Goal: Browse casually: Explore the website without a specific task or goal

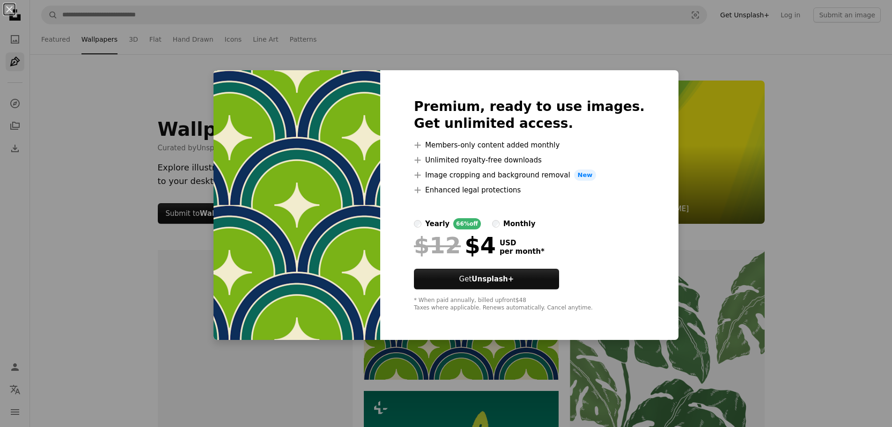
scroll to position [93, 0]
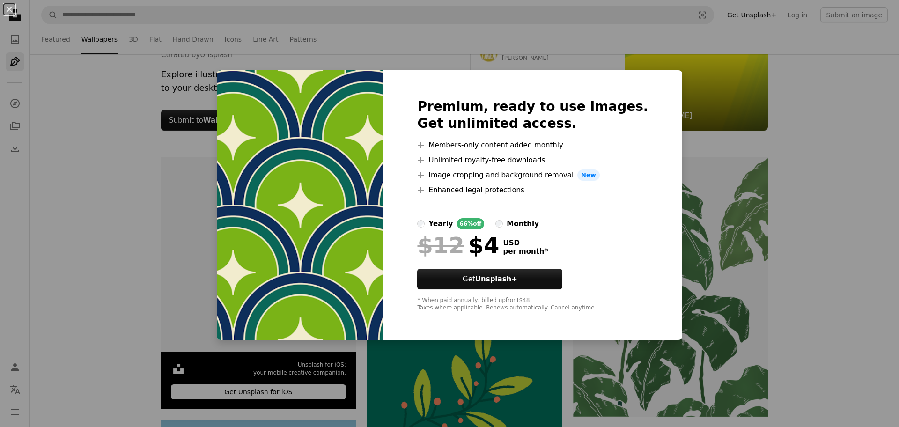
click at [383, 376] on div "An X shape Premium, ready to use images. Get unlimited access. A plus sign Memb…" at bounding box center [449, 213] width 899 height 427
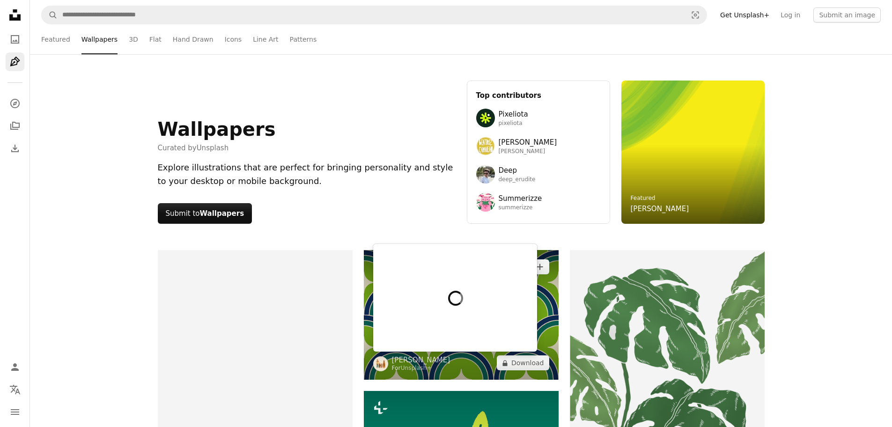
click at [386, 271] on div at bounding box center [455, 298] width 164 height 108
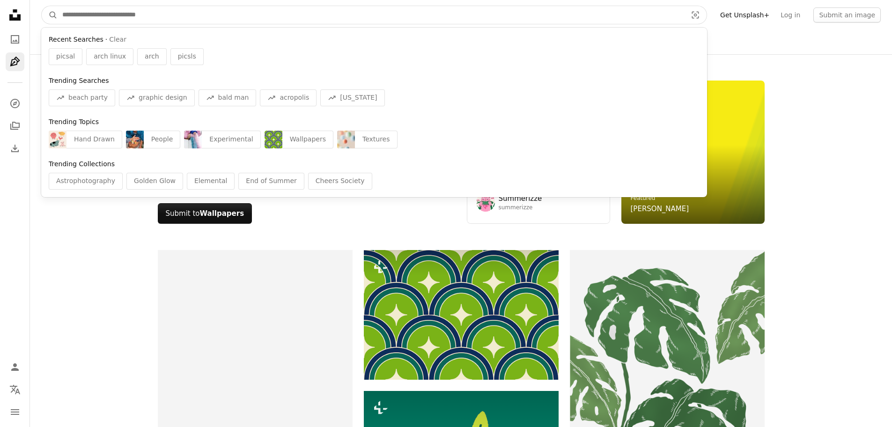
click at [372, 21] on input "Find visuals sitewide" at bounding box center [371, 15] width 626 height 18
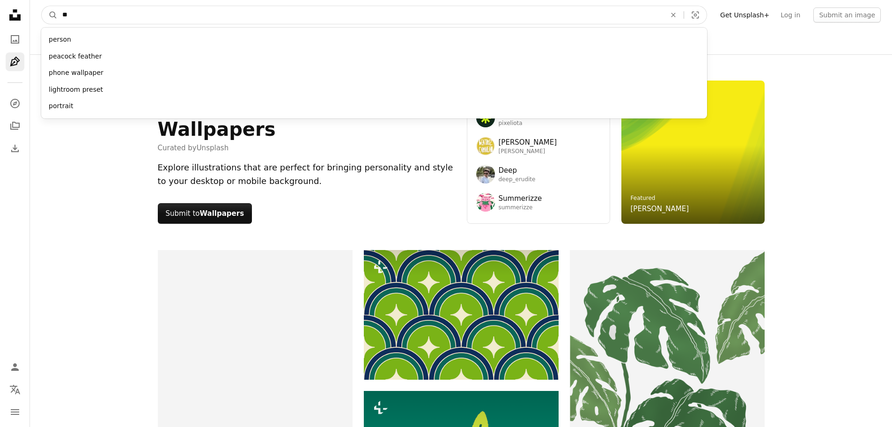
type input "**"
click at [42, 6] on button "A magnifying glass" at bounding box center [50, 15] width 16 height 18
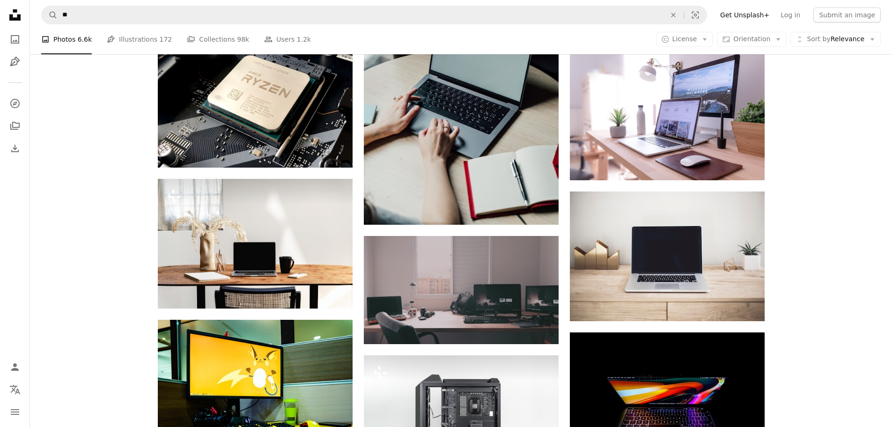
scroll to position [620, 0]
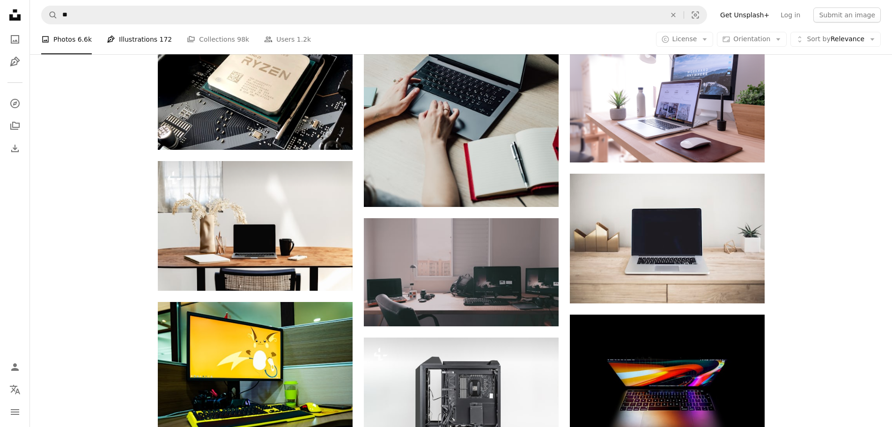
click at [137, 44] on link "Pen Tool Illustrations 172" at bounding box center [139, 39] width 65 height 30
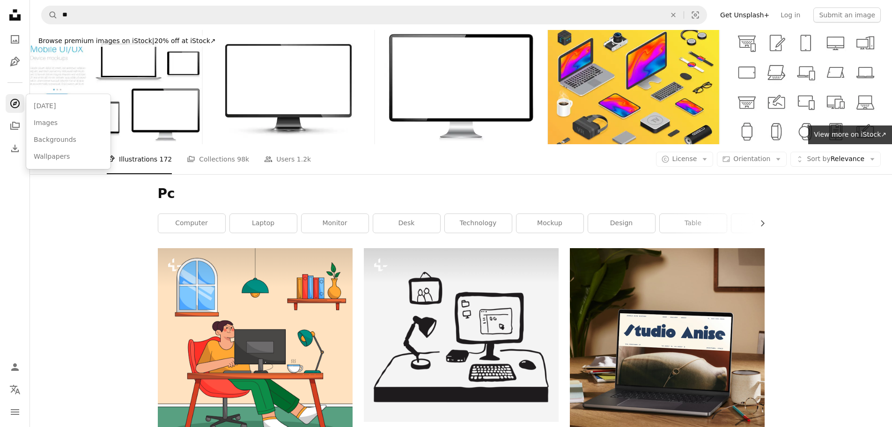
click at [17, 109] on icon "A compass" at bounding box center [14, 103] width 11 height 11
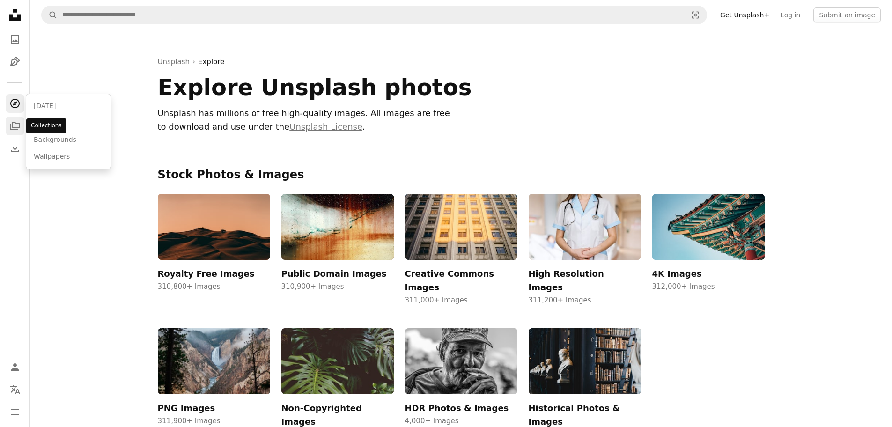
click at [14, 131] on icon "A stack of folders" at bounding box center [14, 125] width 11 height 11
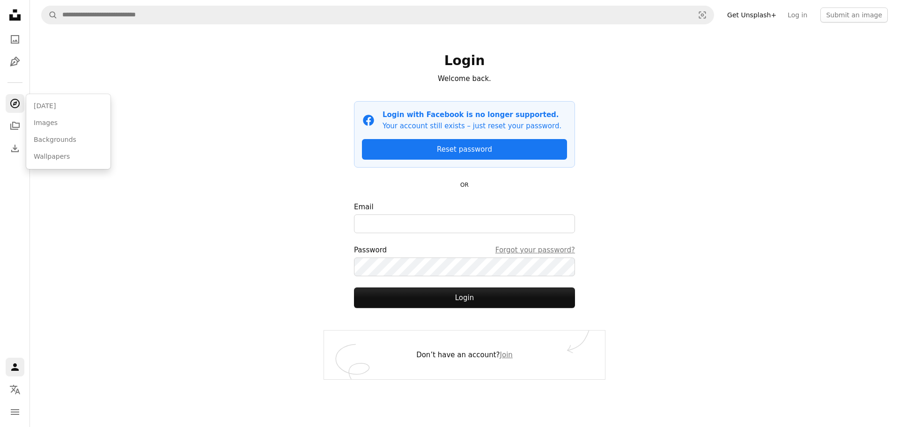
click at [17, 100] on icon "Explore" at bounding box center [14, 103] width 9 height 9
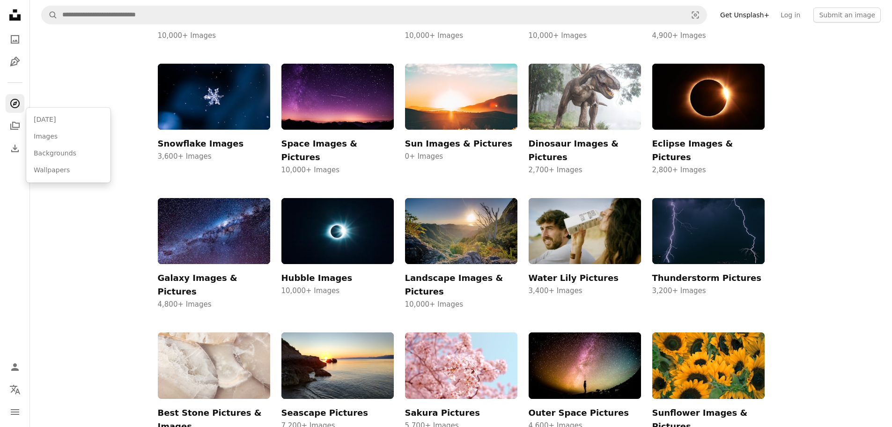
scroll to position [876, 0]
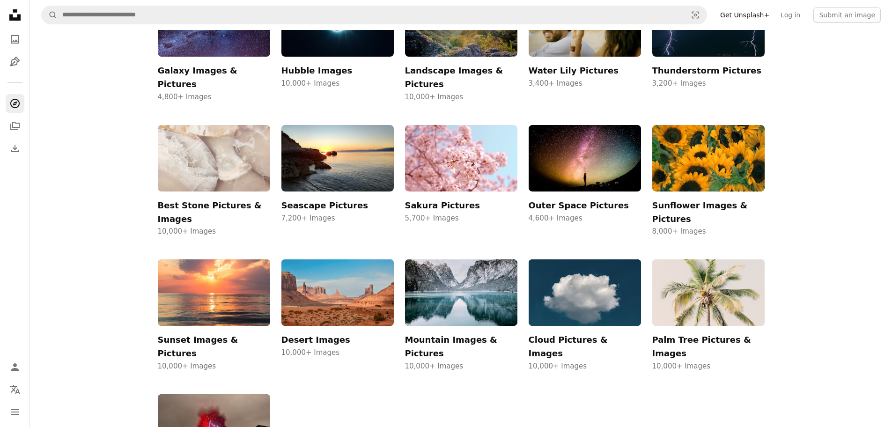
scroll to position [1050, 0]
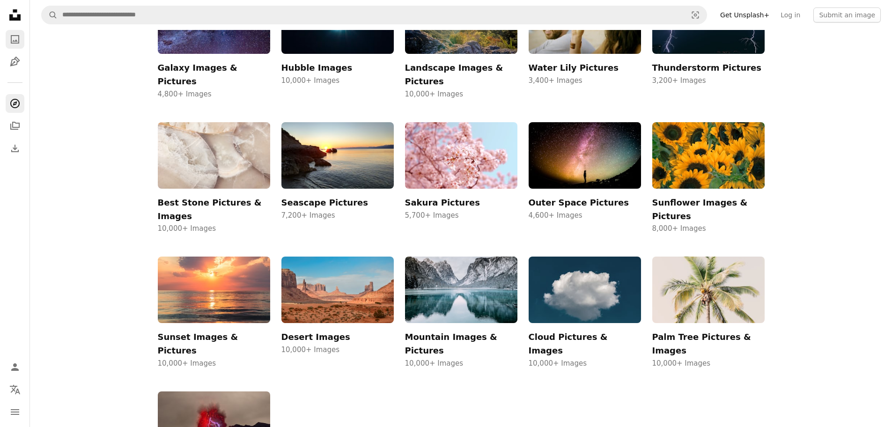
click at [16, 34] on icon "A photo" at bounding box center [14, 39] width 11 height 11
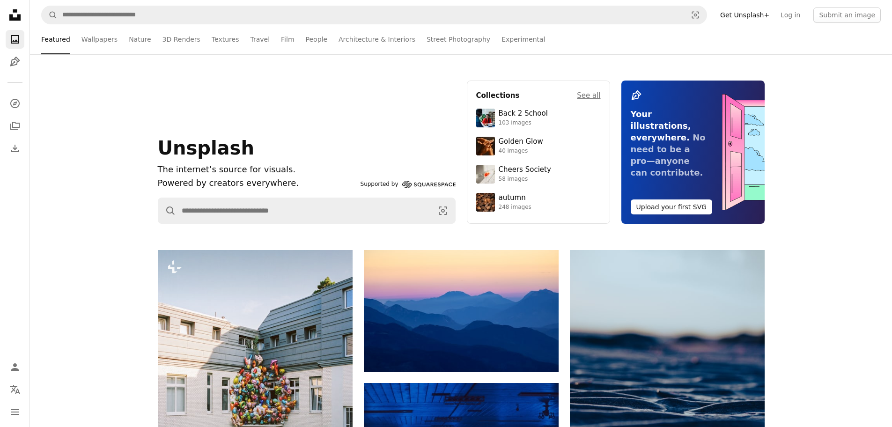
click at [103, 42] on link "Wallpapers" at bounding box center [99, 39] width 36 height 30
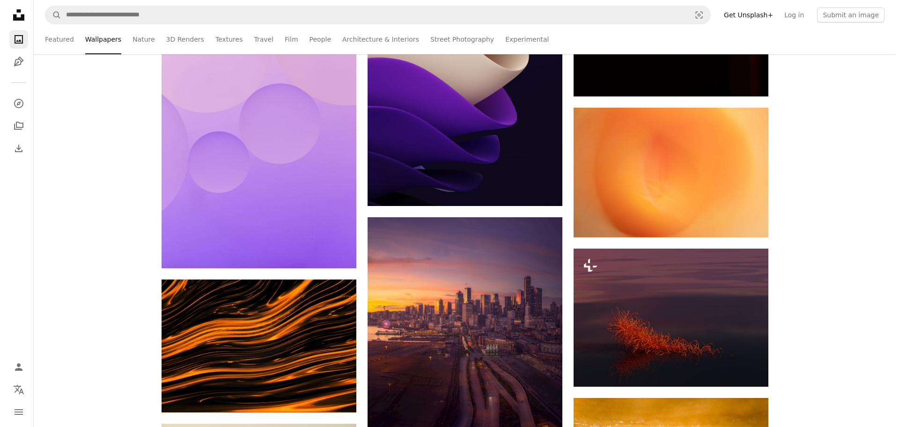
scroll to position [1144, 0]
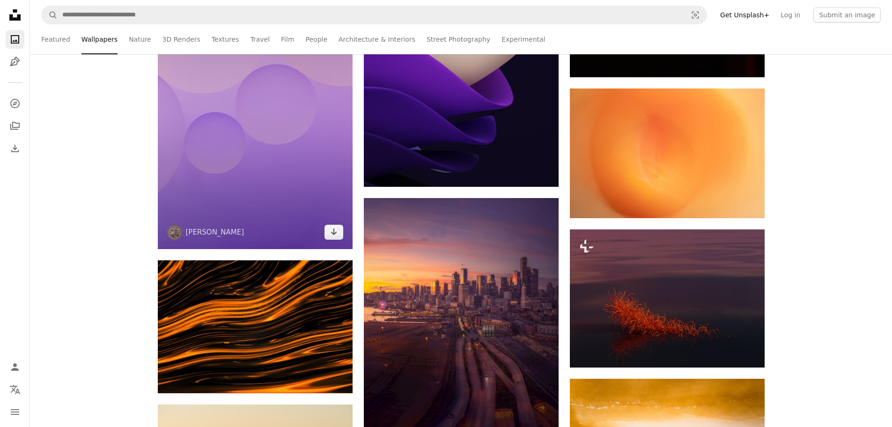
click at [259, 108] on img at bounding box center [255, 103] width 195 height 292
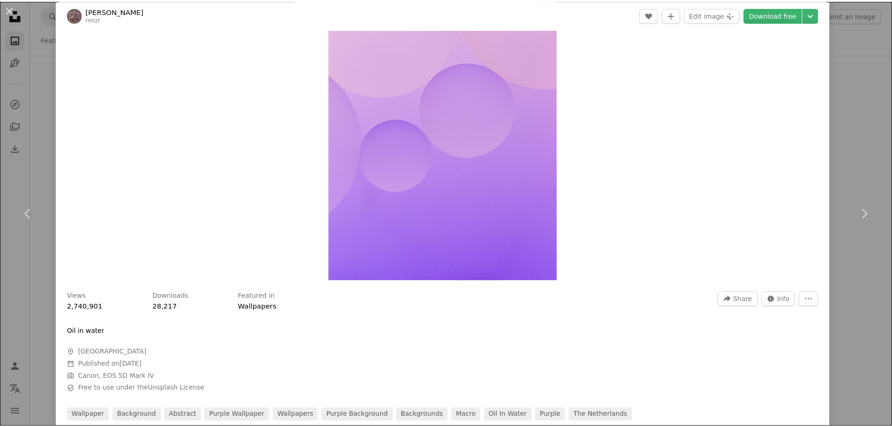
scroll to position [86, 0]
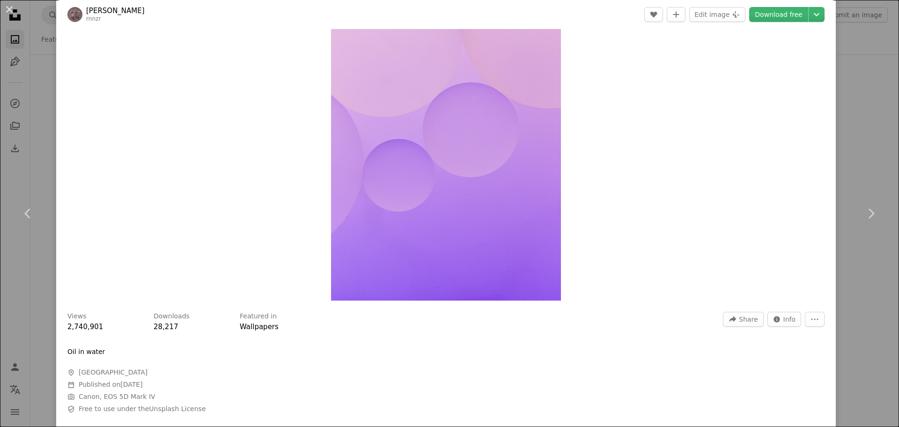
click at [50, 27] on div "An X shape Chevron left Chevron right [PERSON_NAME] rnnzr A heart A plus sign E…" at bounding box center [449, 213] width 899 height 427
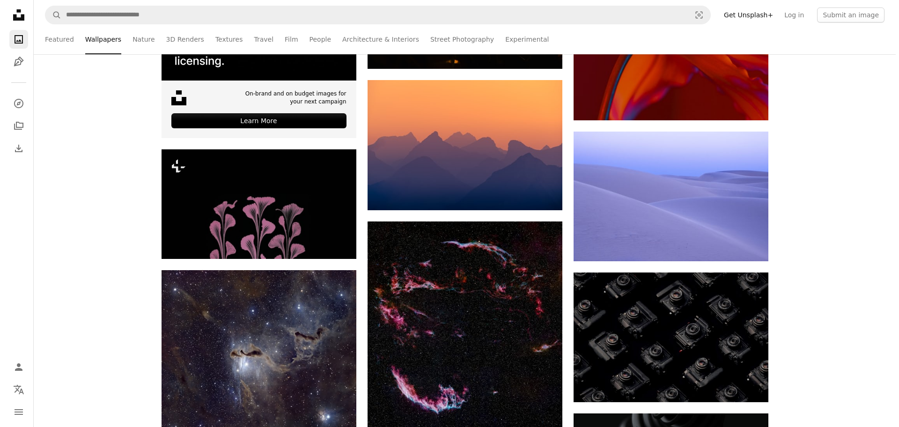
scroll to position [2104, 0]
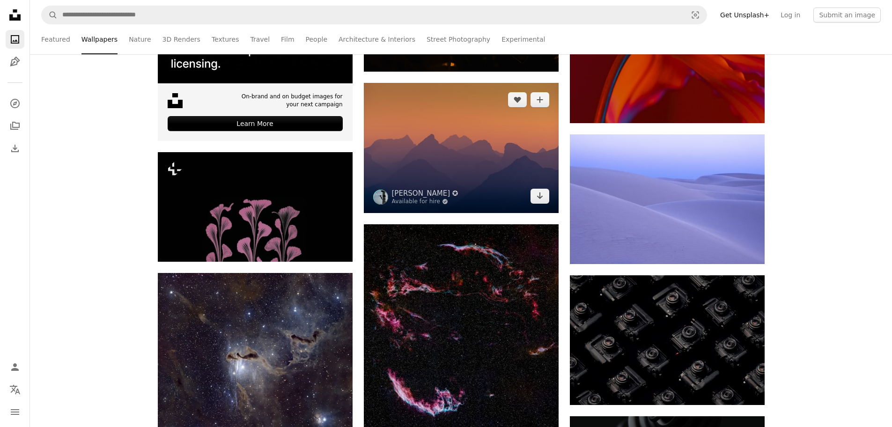
click at [403, 131] on img at bounding box center [461, 148] width 195 height 130
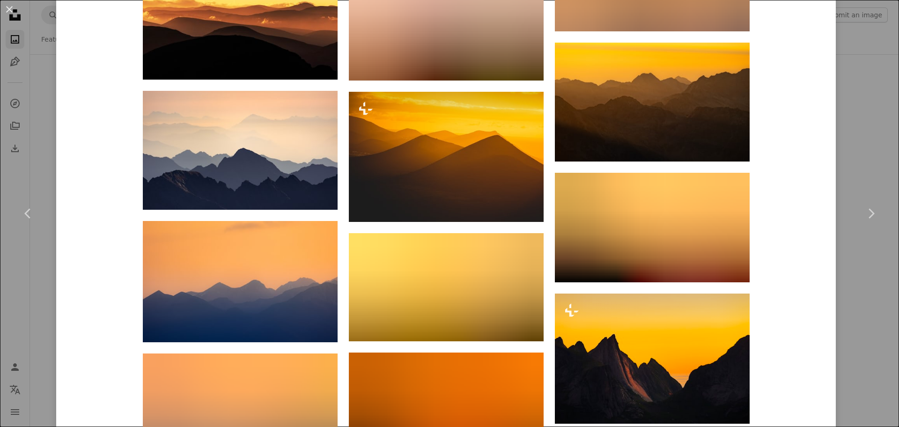
scroll to position [1060, 0]
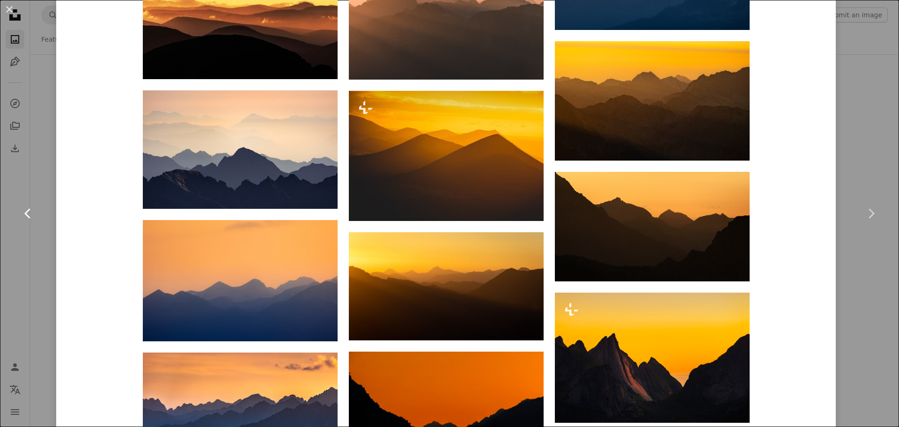
click at [40, 256] on link "Chevron left" at bounding box center [28, 214] width 56 height 90
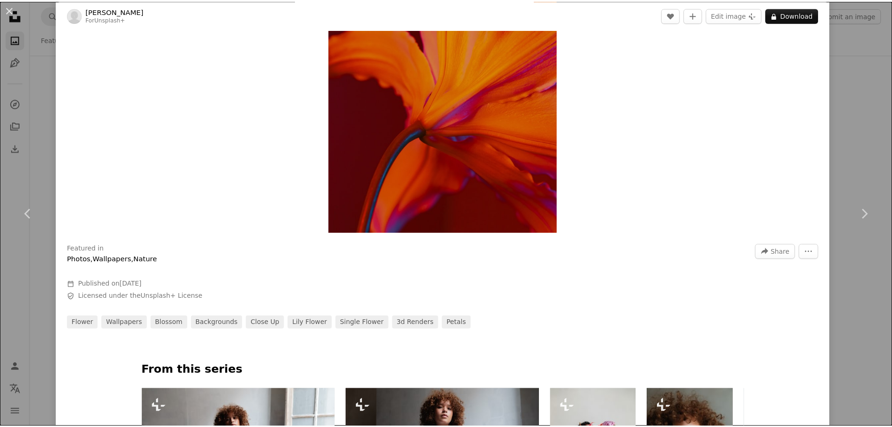
scroll to position [155, 0]
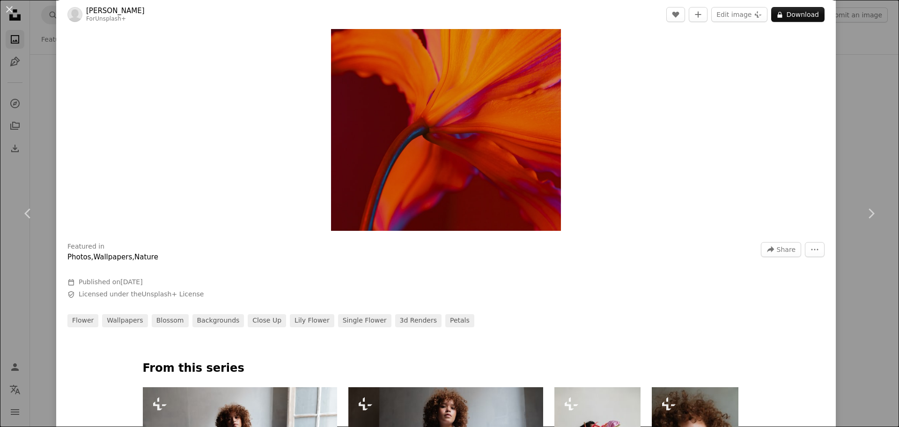
click at [29, 373] on div "An X shape Chevron left Chevron right [PERSON_NAME] For Unsplash+ A heart A plu…" at bounding box center [449, 213] width 899 height 427
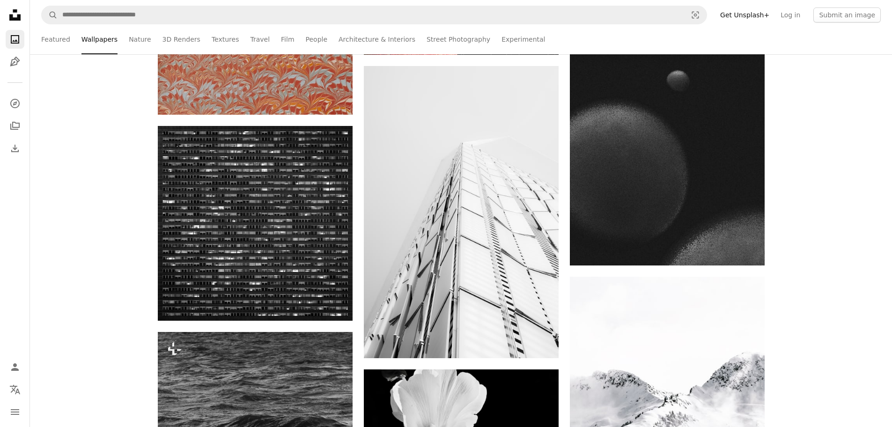
scroll to position [11905, 0]
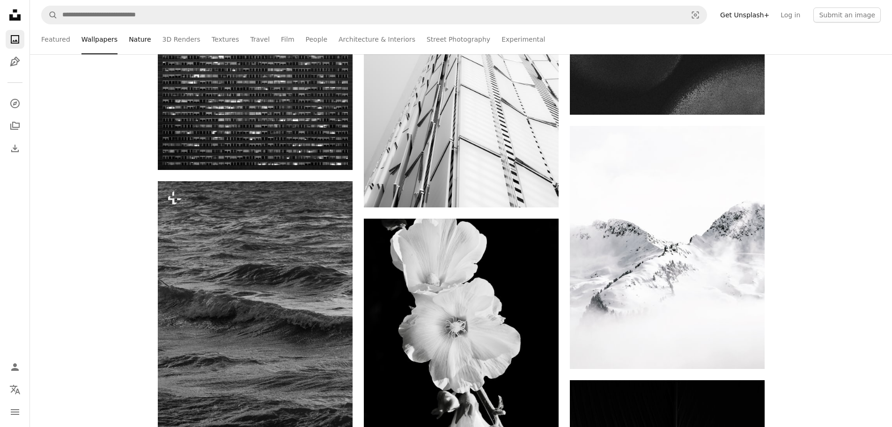
click at [131, 44] on link "Nature" at bounding box center [140, 39] width 22 height 30
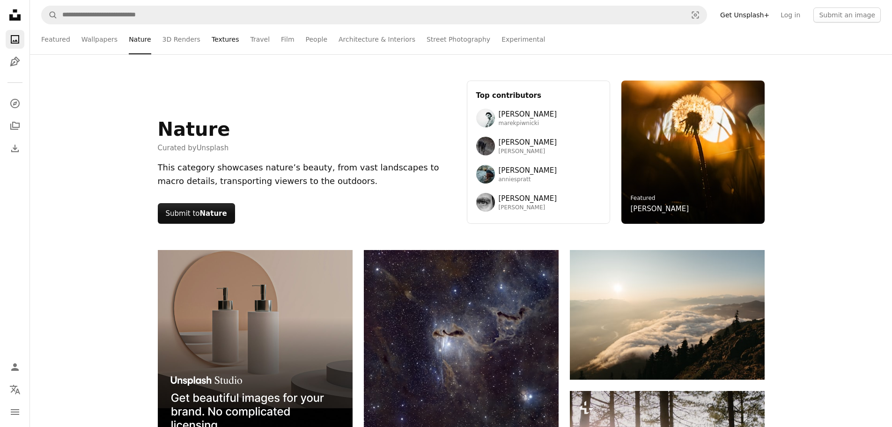
click at [221, 41] on link "Textures" at bounding box center [226, 39] width 28 height 30
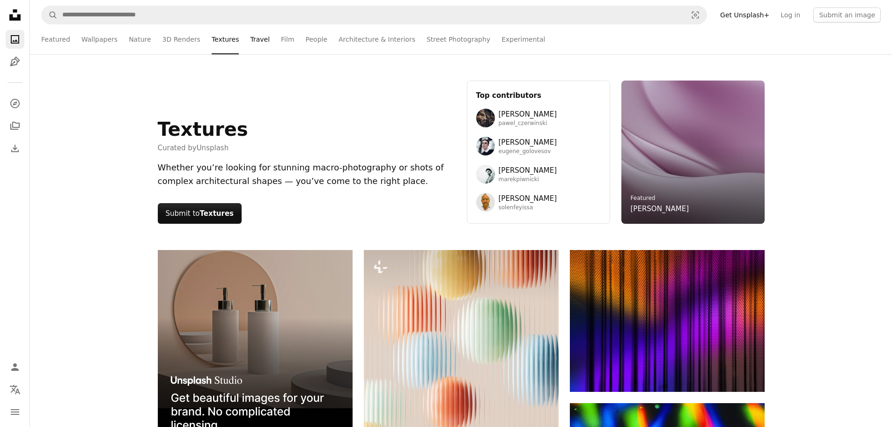
click at [250, 39] on link "Travel" at bounding box center [260, 39] width 20 height 30
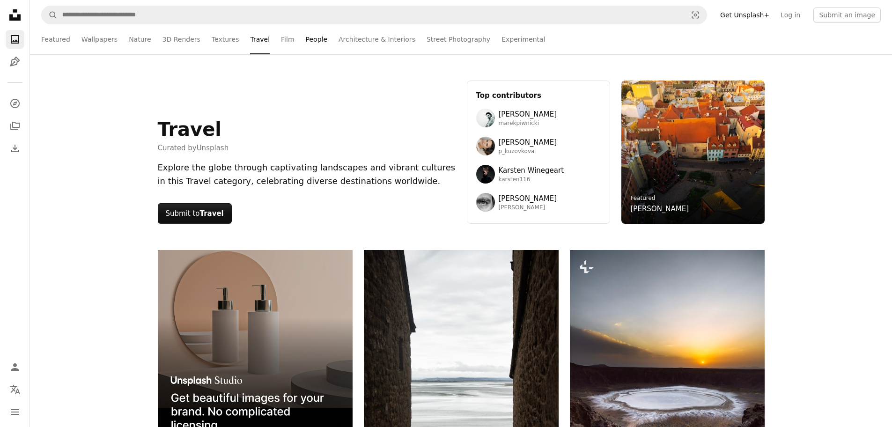
click at [306, 40] on link "People" at bounding box center [317, 39] width 22 height 30
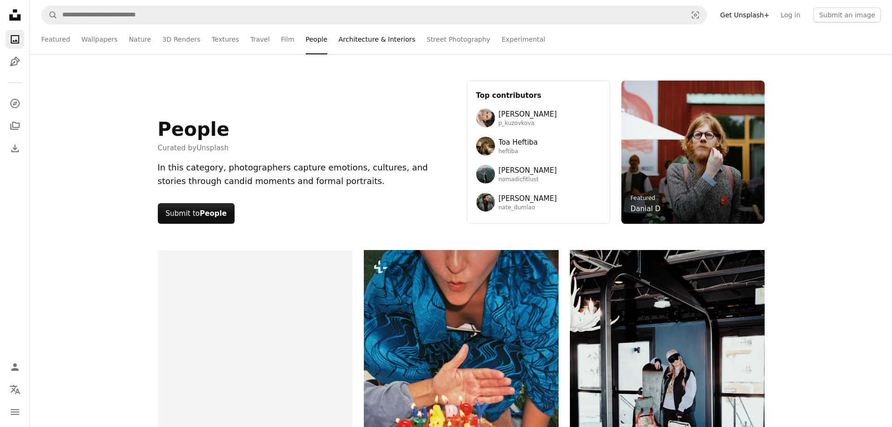
click at [346, 35] on link "Architecture & Interiors" at bounding box center [377, 39] width 77 height 30
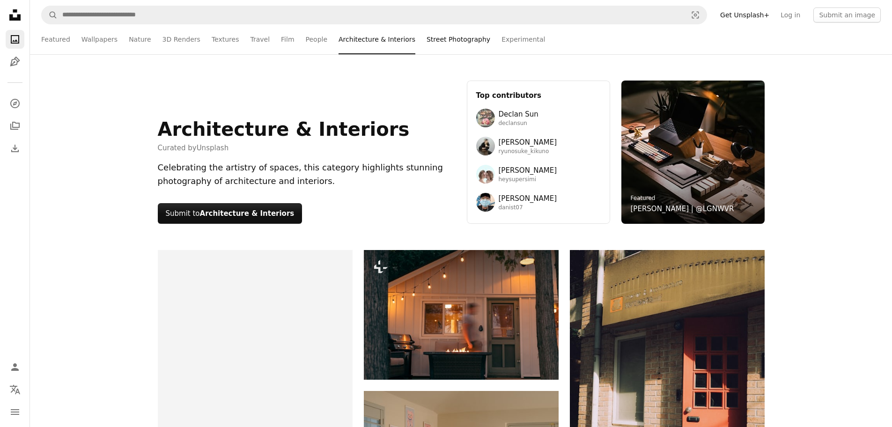
click at [427, 41] on link "Street Photography" at bounding box center [459, 39] width 64 height 30
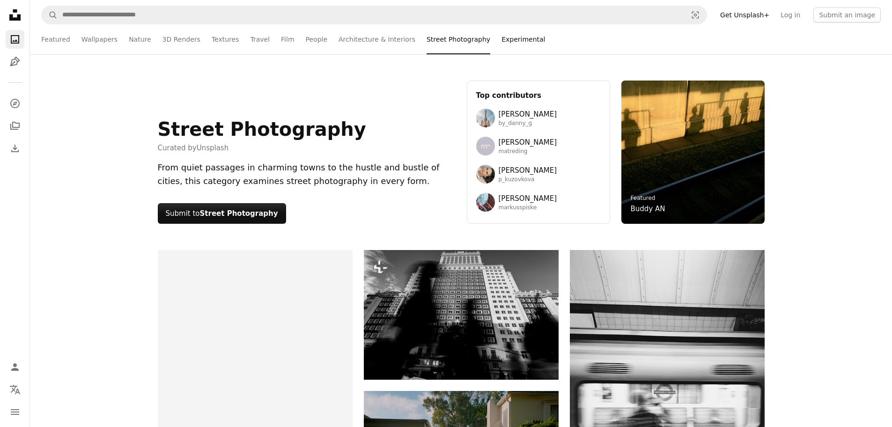
click at [501, 47] on link "Experimental" at bounding box center [523, 39] width 44 height 30
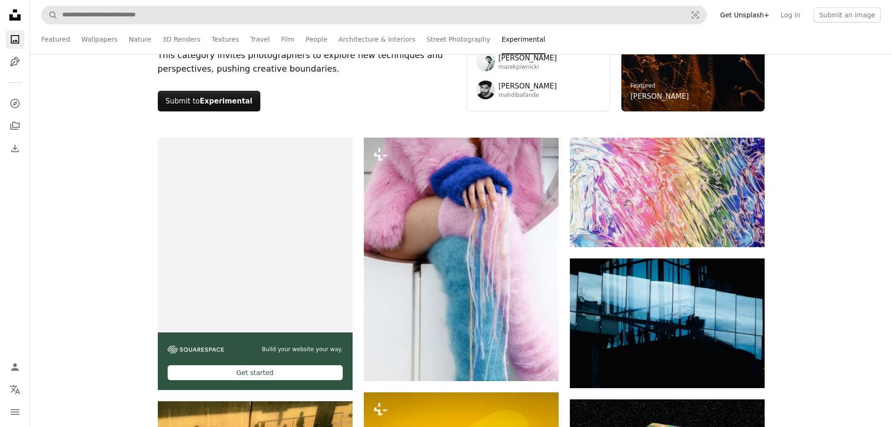
scroll to position [84, 0]
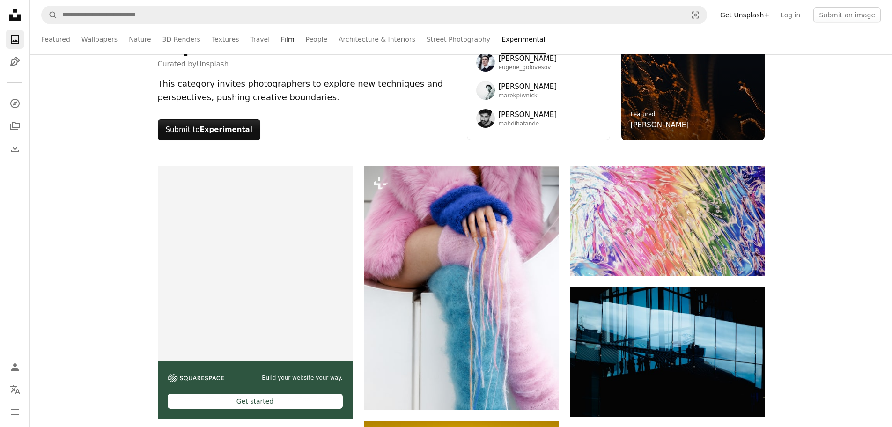
click at [281, 40] on link "Film" at bounding box center [287, 39] width 13 height 30
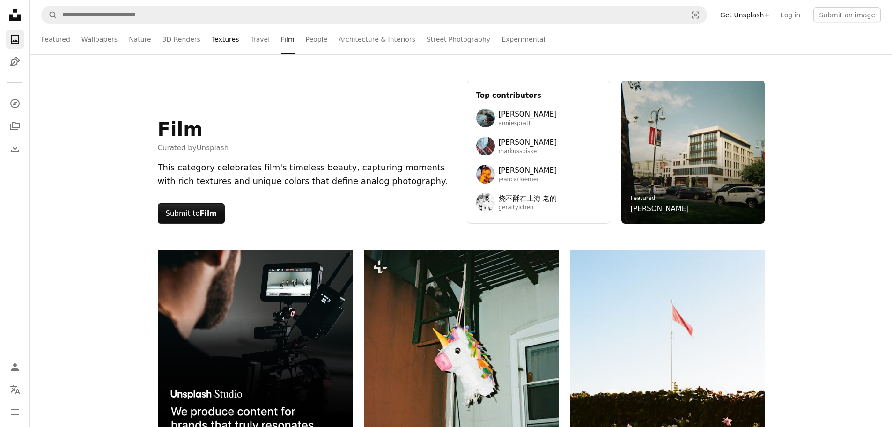
click at [212, 33] on link "Textures" at bounding box center [226, 39] width 28 height 30
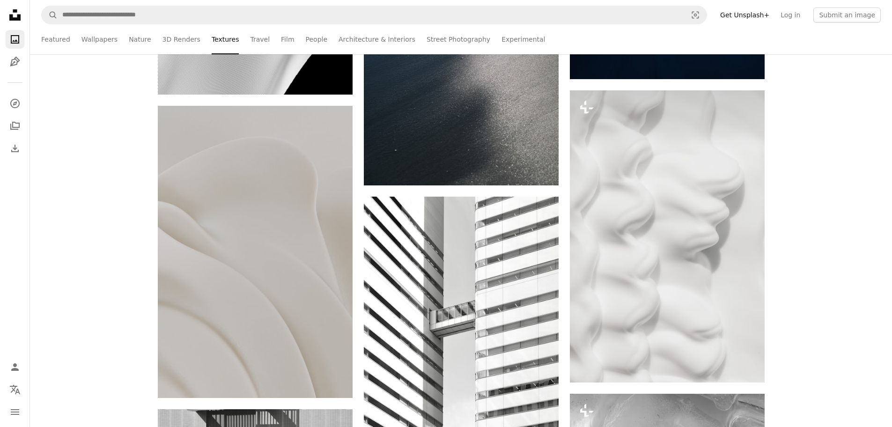
scroll to position [5230, 0]
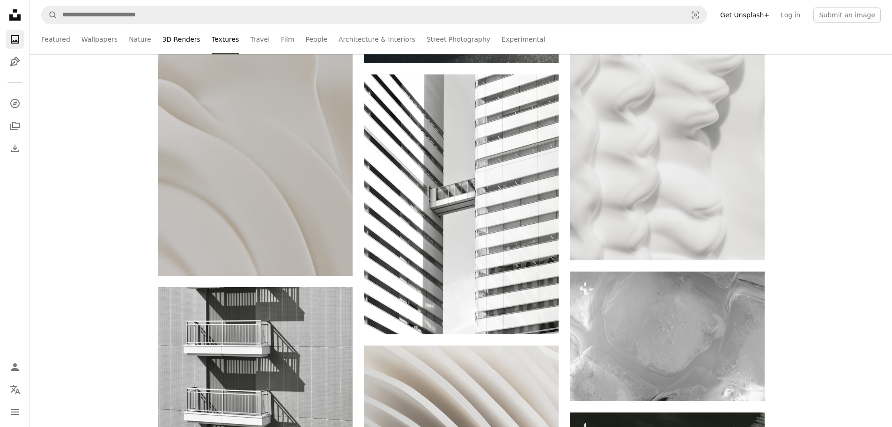
click at [168, 41] on link "3D Renders" at bounding box center [181, 39] width 38 height 30
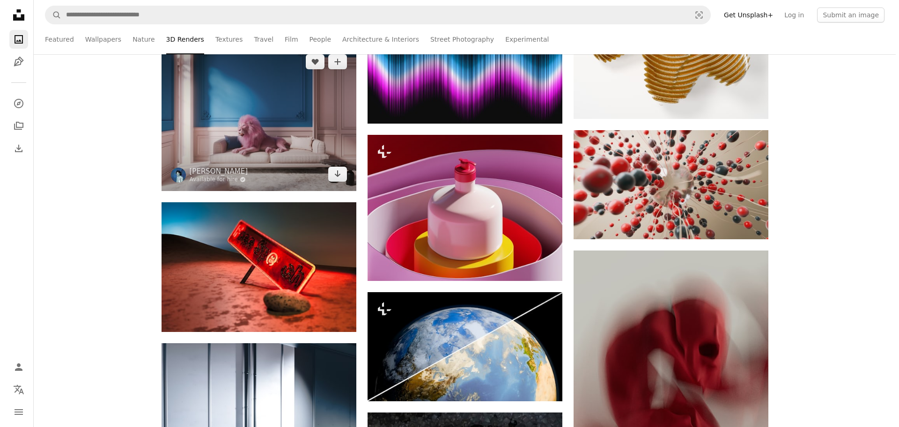
scroll to position [816, 0]
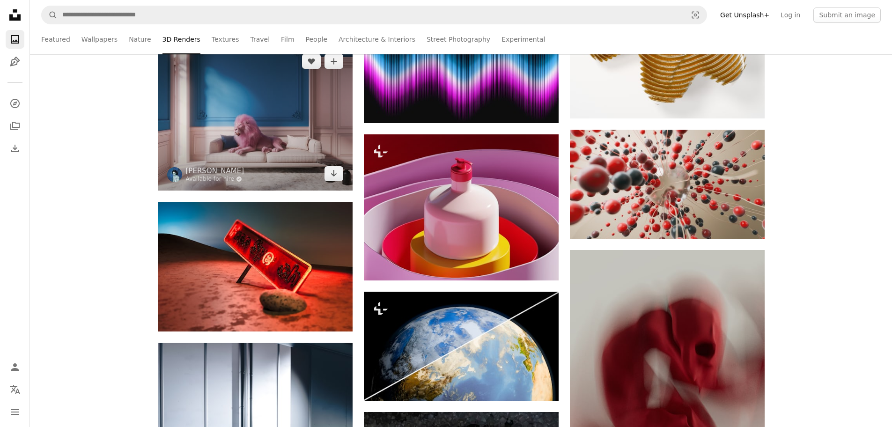
click at [201, 116] on img at bounding box center [255, 117] width 195 height 146
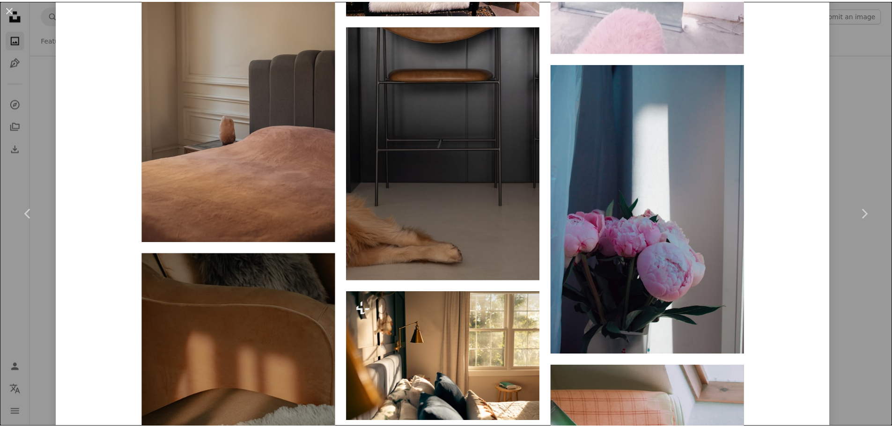
scroll to position [1232, 0]
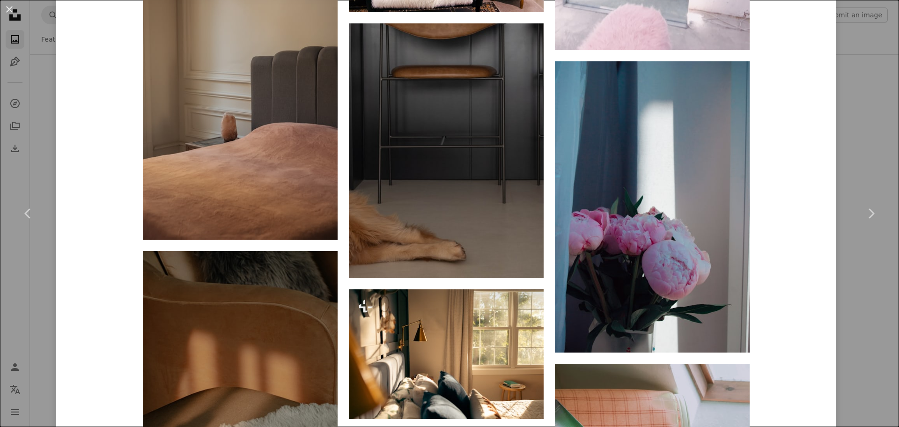
click at [37, 116] on div "An X shape Chevron left Chevron right [PERSON_NAME] Available for hire A checkm…" at bounding box center [449, 213] width 899 height 427
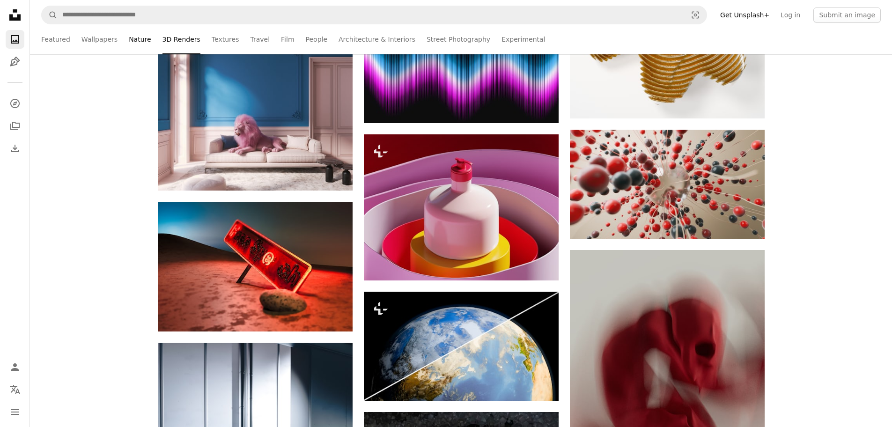
click at [140, 39] on link "Nature" at bounding box center [140, 39] width 22 height 30
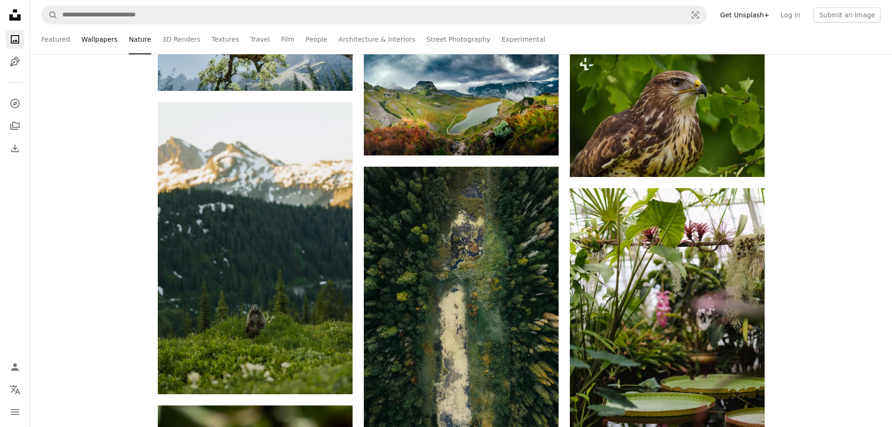
scroll to position [6433, 0]
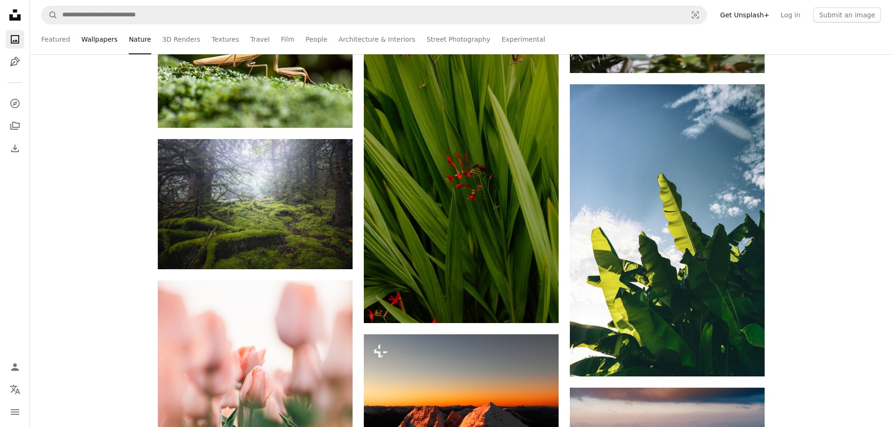
click at [97, 43] on link "Wallpapers" at bounding box center [99, 39] width 36 height 30
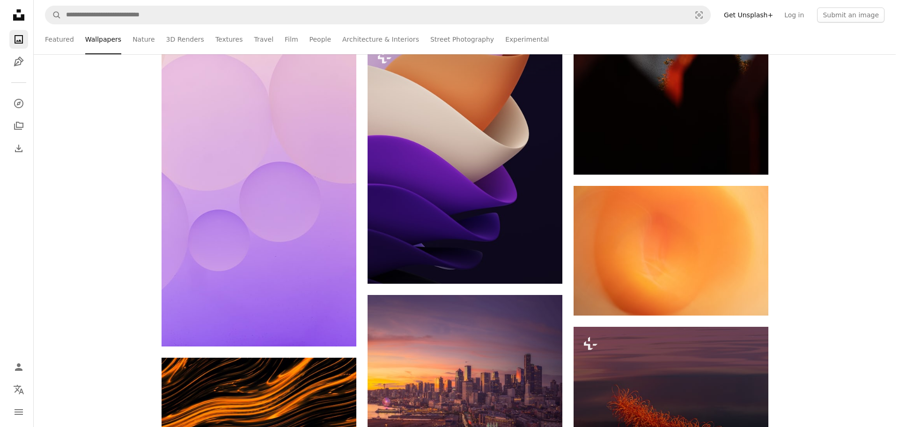
scroll to position [1044, 0]
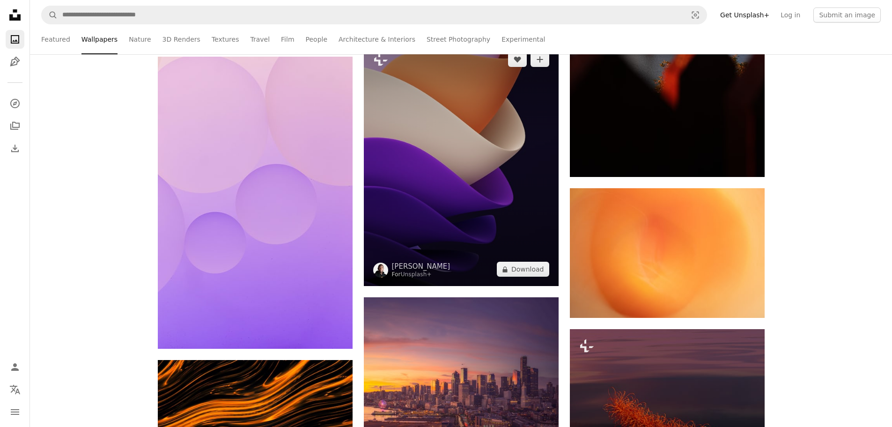
click at [387, 224] on img at bounding box center [461, 164] width 195 height 243
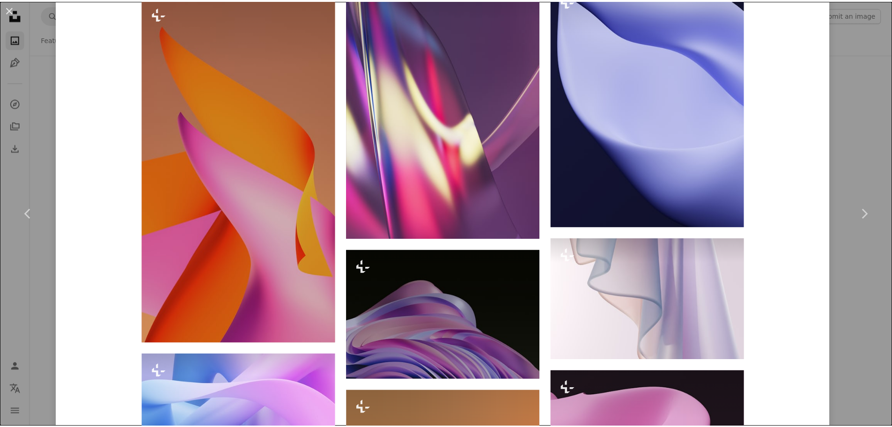
scroll to position [2672, 0]
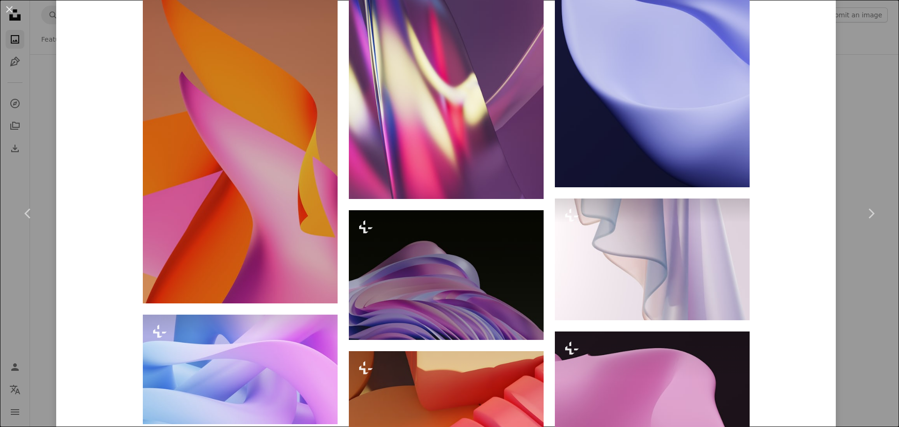
drag, startPoint x: 44, startPoint y: 320, endPoint x: 301, endPoint y: 241, distance: 268.8
click at [43, 320] on div "An X shape Chevron left Chevron right [PERSON_NAME] For Unsplash+ A heart A plu…" at bounding box center [449, 213] width 899 height 427
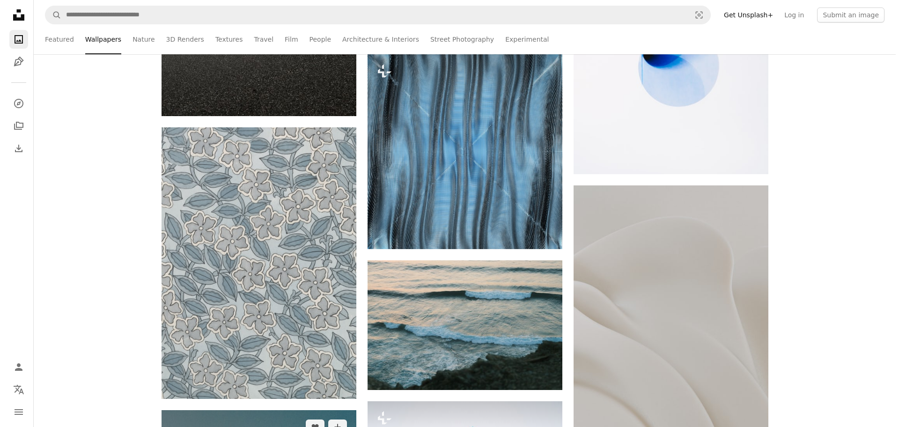
scroll to position [17473, 0]
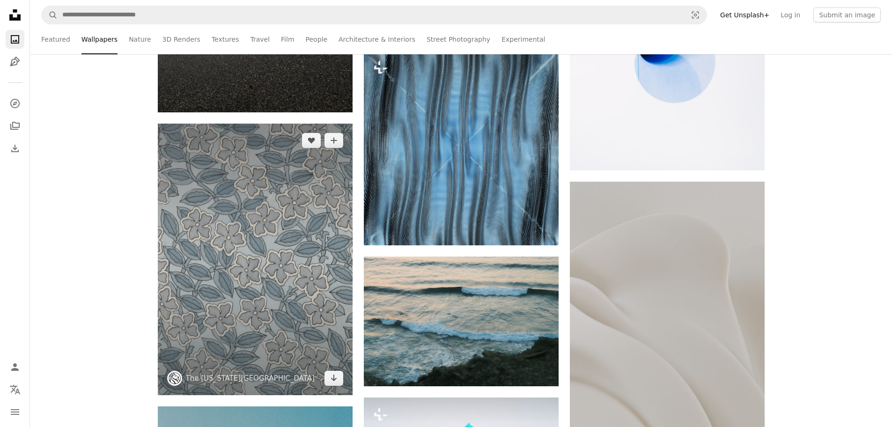
click at [298, 225] on img at bounding box center [255, 260] width 195 height 272
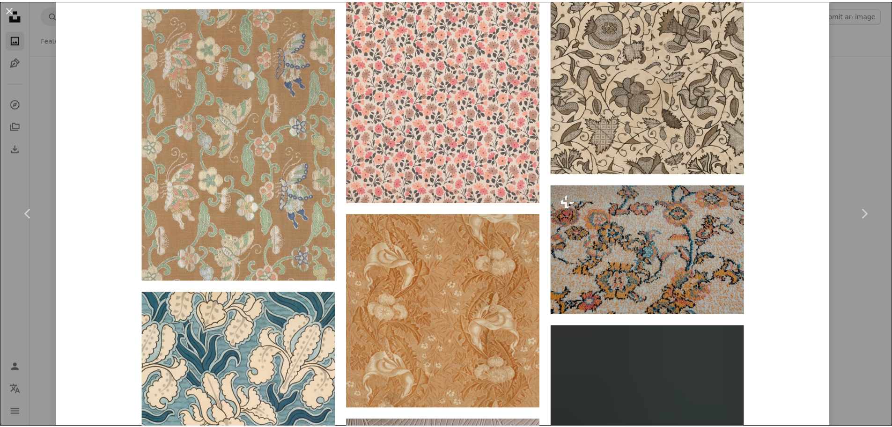
scroll to position [2204, 0]
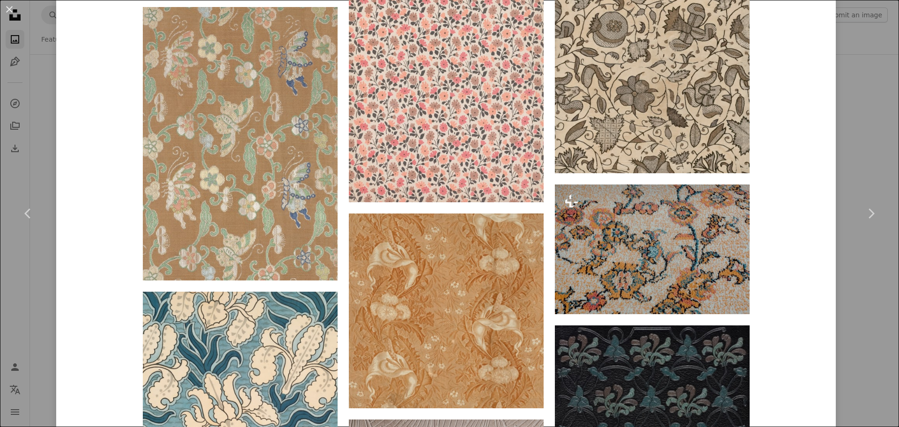
drag, startPoint x: 36, startPoint y: 82, endPoint x: 375, endPoint y: 339, distance: 425.2
click at [36, 82] on div "An X shape Chevron left Chevron right The [US_STATE][GEOGRAPHIC_DATA] nypl A he…" at bounding box center [449, 213] width 899 height 427
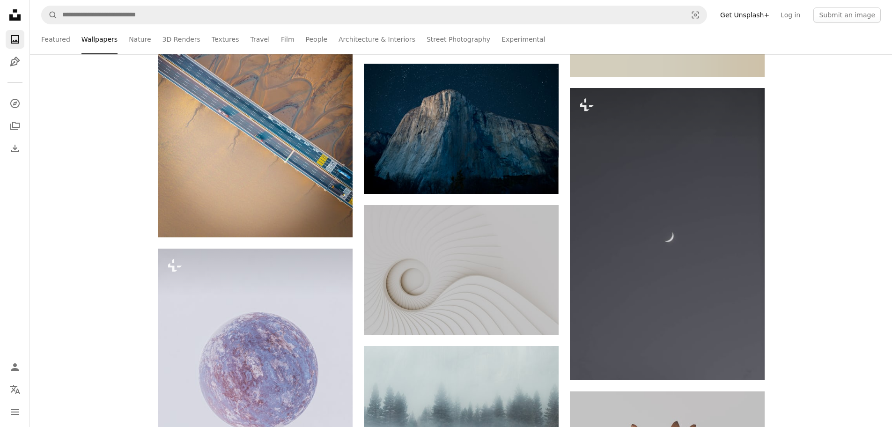
scroll to position [44219, 0]
